Goal: Task Accomplishment & Management: Manage account settings

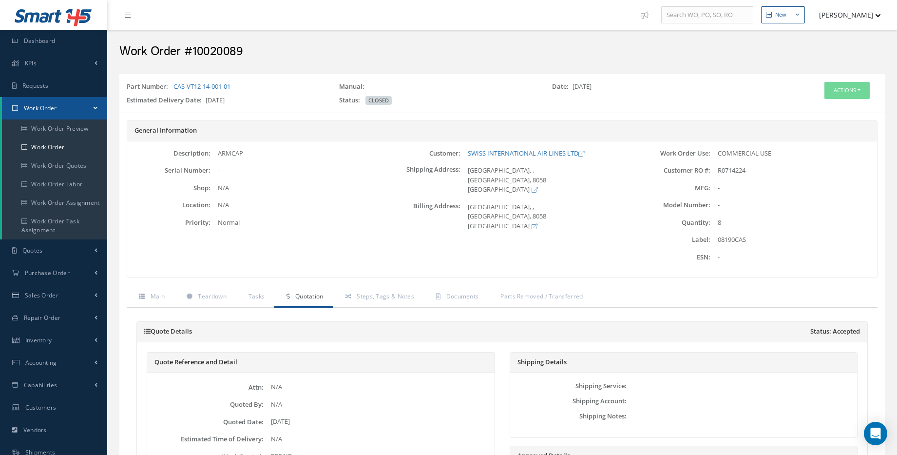
click at [62, 40] on link "Dashboard" at bounding box center [53, 41] width 107 height 22
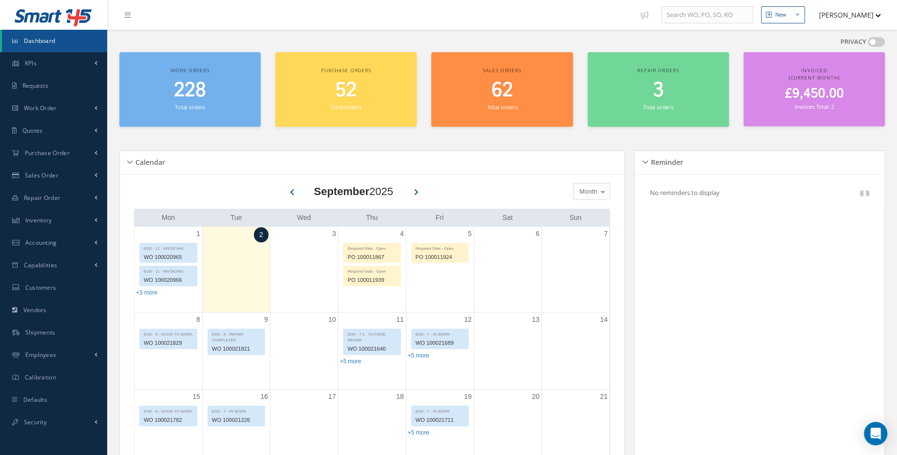
click at [820, 90] on span "£9,450.00" at bounding box center [814, 93] width 59 height 19
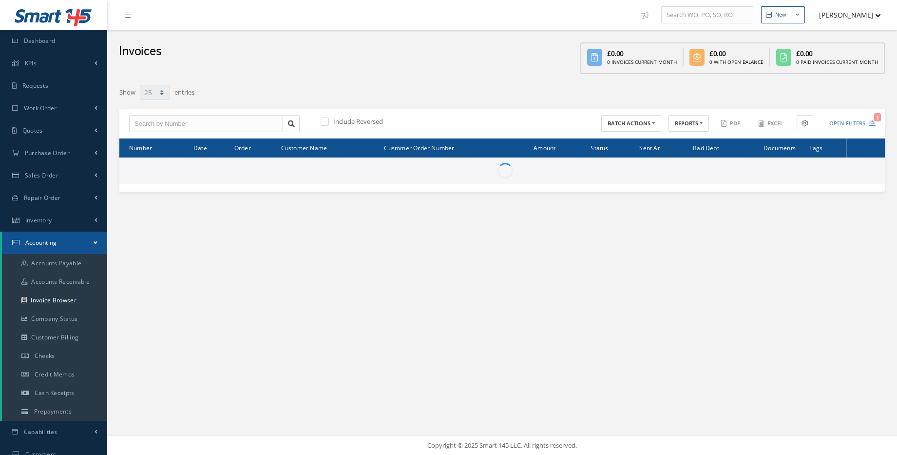
select select "25"
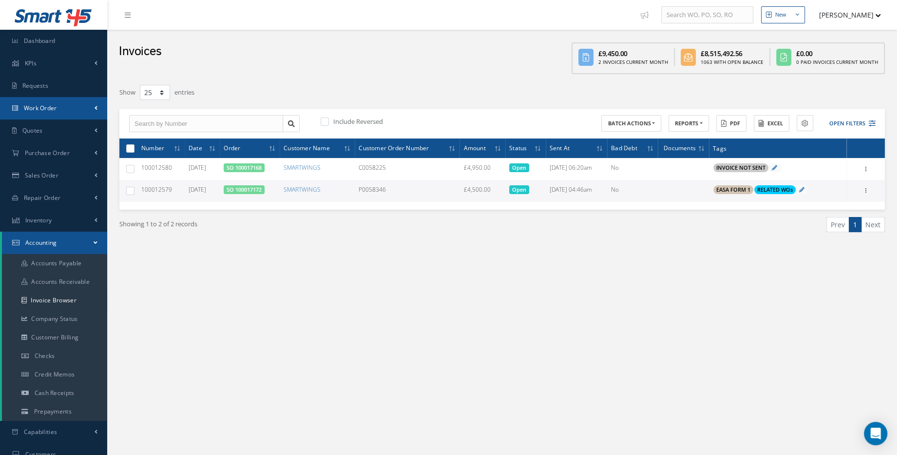
click at [48, 107] on span "Work Order" at bounding box center [40, 108] width 33 height 8
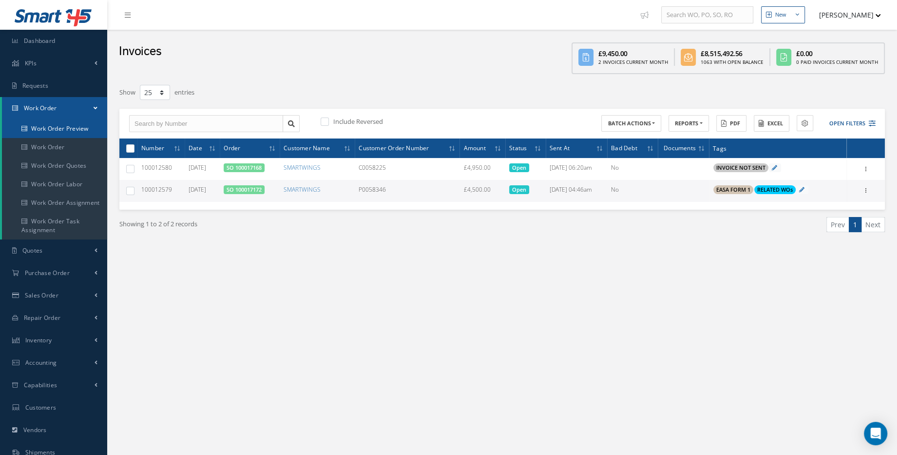
click at [66, 128] on link "Work Order Preview" at bounding box center [54, 128] width 105 height 19
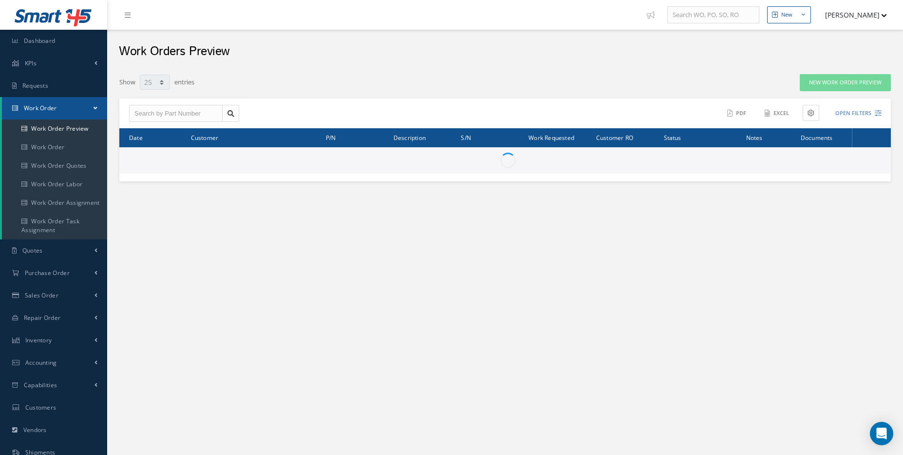
select select "25"
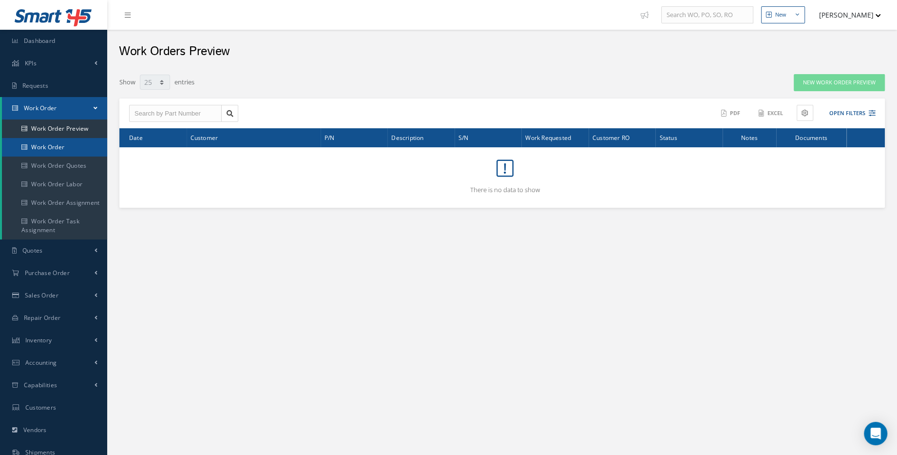
click at [49, 147] on link "Work Order" at bounding box center [54, 147] width 105 height 19
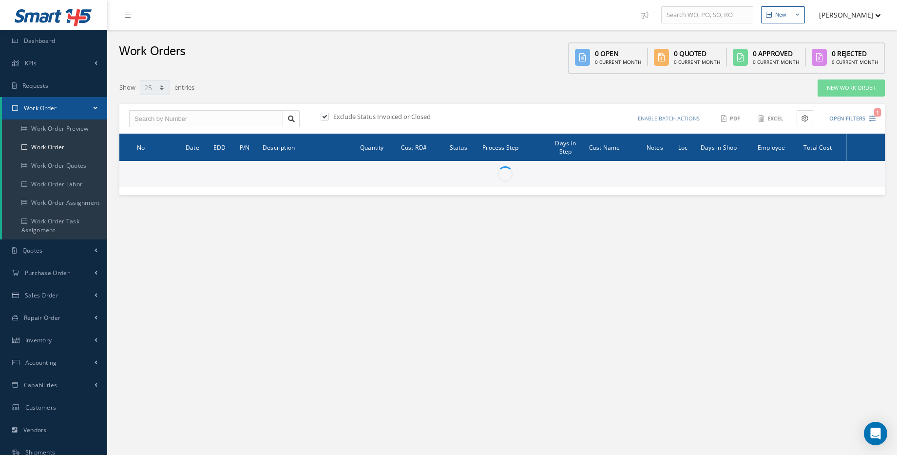
select select "25"
type input "All Work Request"
type input "All Work Performed"
type input "All Status"
type input "WO Part Status"
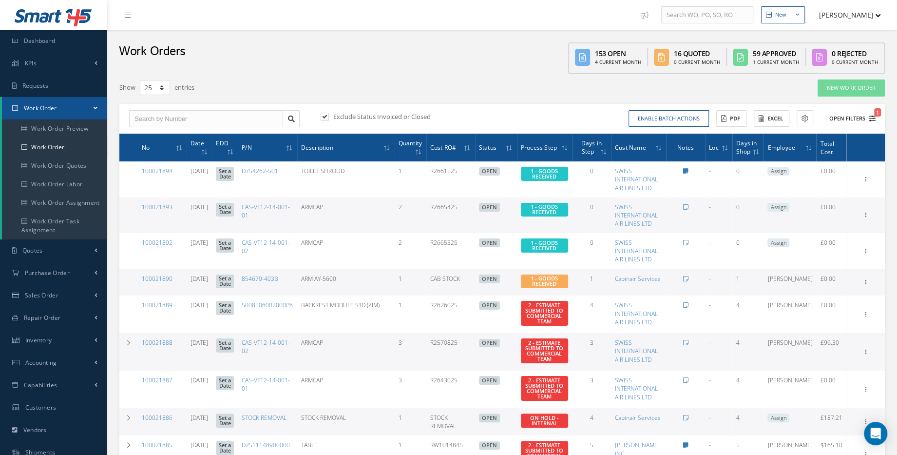
click at [871, 116] on icon "1" at bounding box center [872, 118] width 7 height 7
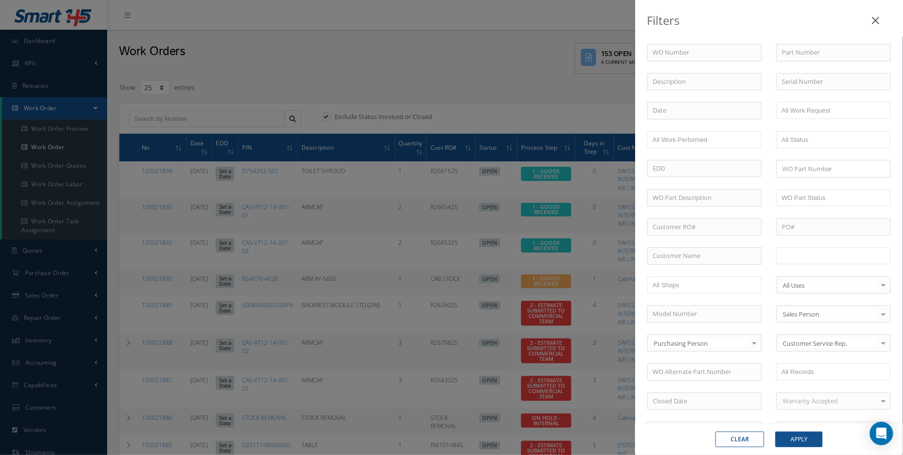
click at [802, 260] on ul at bounding box center [834, 255] width 115 height 17
click at [875, 254] on li at bounding box center [871, 255] width 19 height 13
click at [843, 278] on ul "8 - REPAIR COMPLETED 9 - FINAL DOCUMENTATION" at bounding box center [834, 268] width 115 height 43
click at [835, 277] on li at bounding box center [844, 281] width 19 height 13
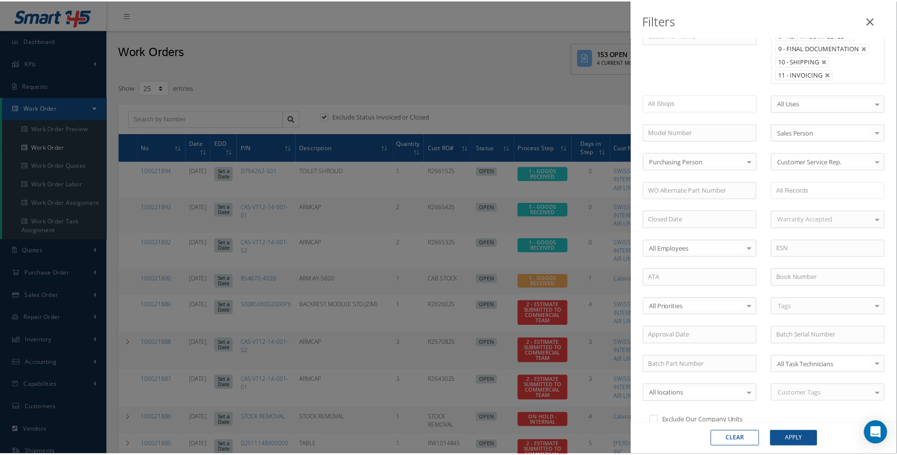
scroll to position [254, 0]
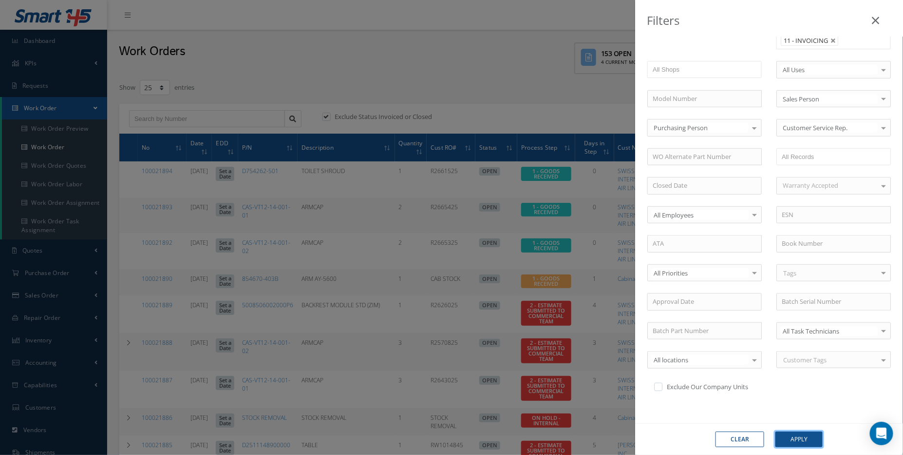
click at [809, 435] on button "Apply" at bounding box center [799, 439] width 47 height 16
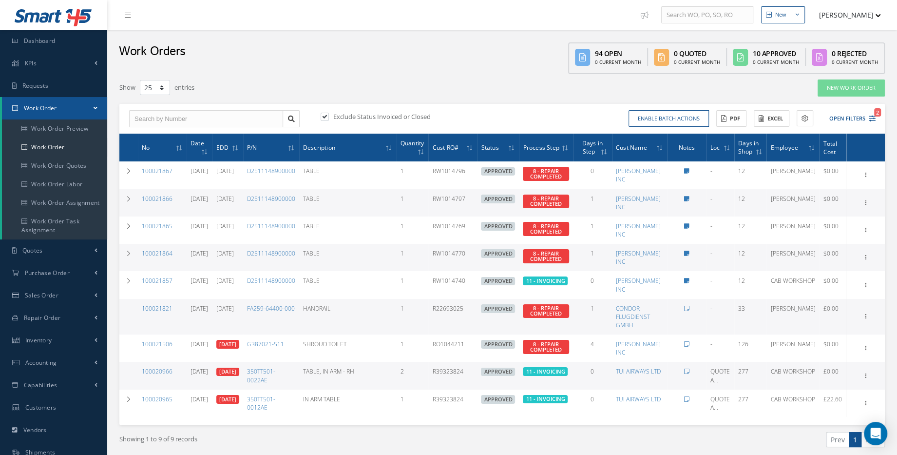
click at [304, 56] on div "Work Orders 94 Open 0 Current Month 0 Quoted 0 Current Month 10 Approved 0 Curr…" at bounding box center [502, 52] width 790 height 44
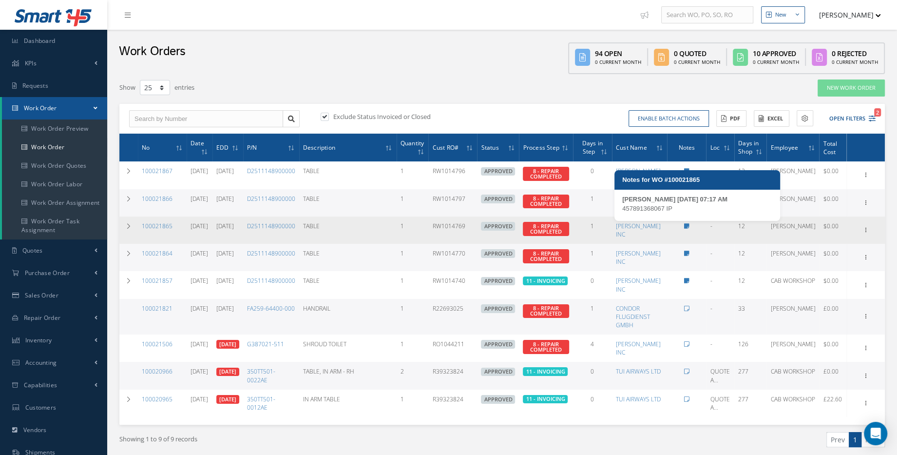
click at [702, 226] on div at bounding box center [686, 226] width 31 height 8
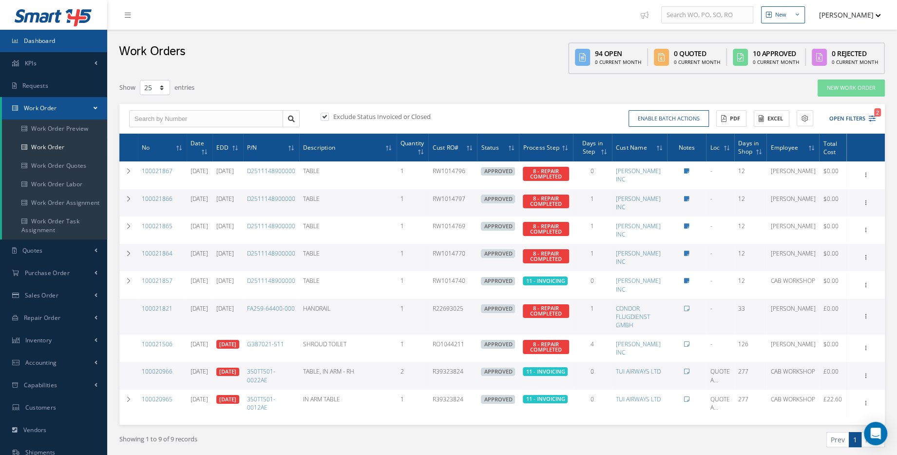
click at [28, 34] on link "Dashboard" at bounding box center [53, 41] width 107 height 22
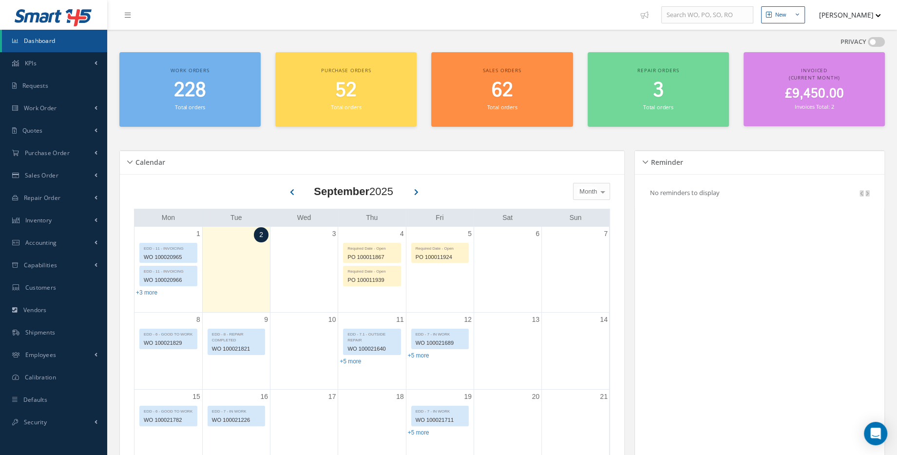
click at [204, 77] on span "228" at bounding box center [190, 91] width 32 height 28
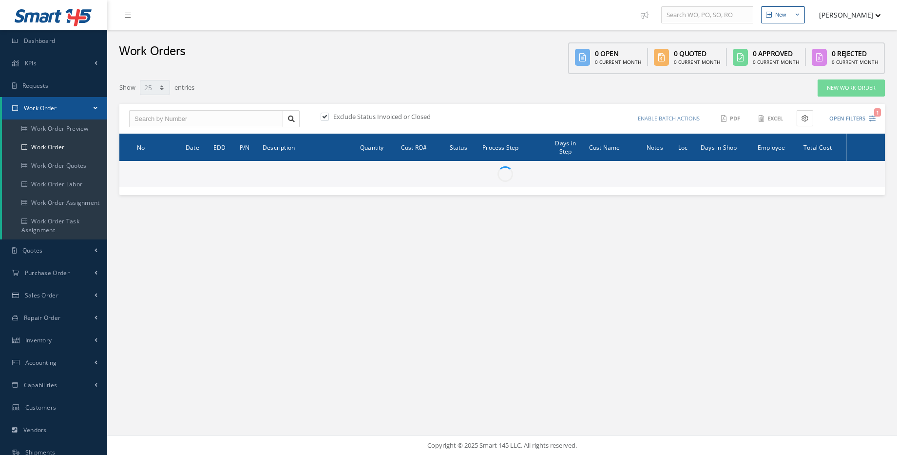
select select "25"
